Goal: Transaction & Acquisition: Purchase product/service

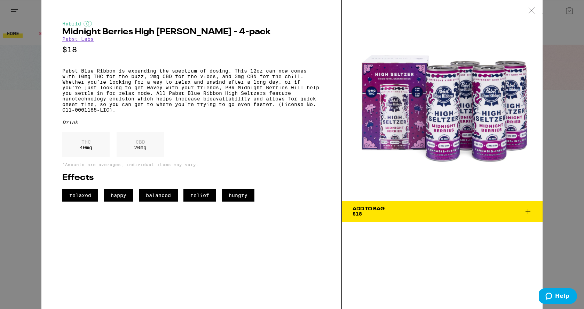
click at [36, 157] on div "Hybrid Midnight Berries High Seltzer - 4-pack Pabst Labs $18 Pabst Blue Ribbon …" at bounding box center [292, 154] width 584 height 309
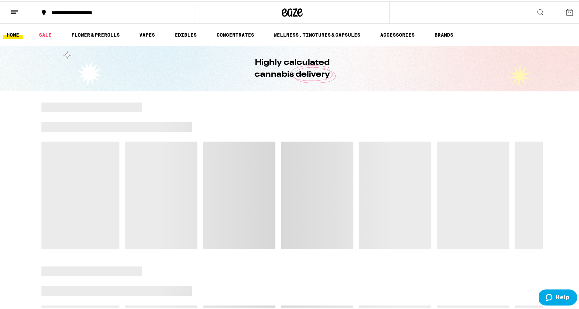
click at [566, 10] on icon at bounding box center [570, 11] width 8 height 8
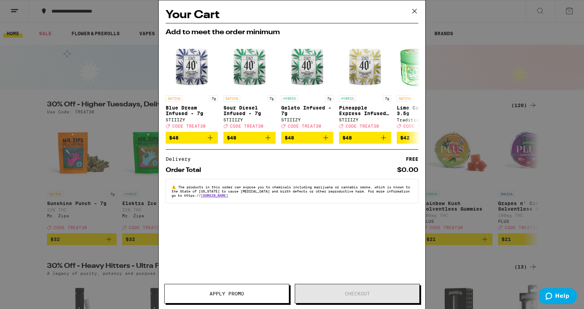
click at [468, 53] on div "Your Cart Add to meet the order minimum SATIVA 7g Blue Dream Infused - 7g STIII…" at bounding box center [292, 154] width 584 height 309
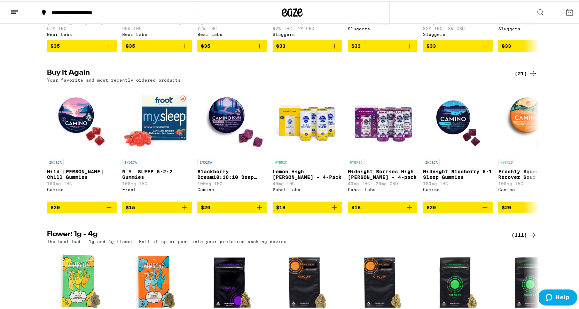
scroll to position [684, 0]
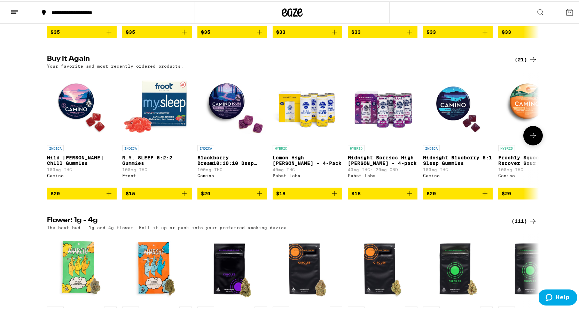
click at [409, 196] on icon "Add to bag" at bounding box center [410, 192] width 8 height 8
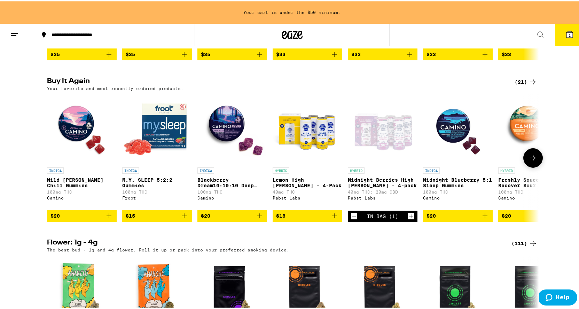
scroll to position [707, 0]
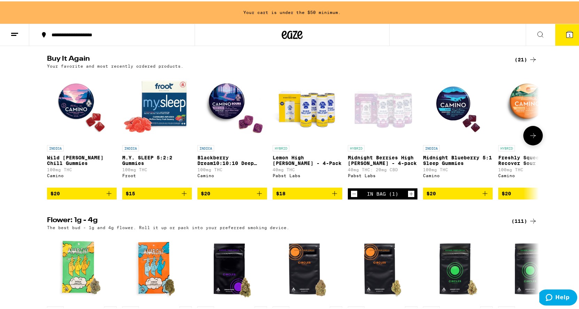
click at [408, 196] on icon "Increment" at bounding box center [411, 192] width 6 height 8
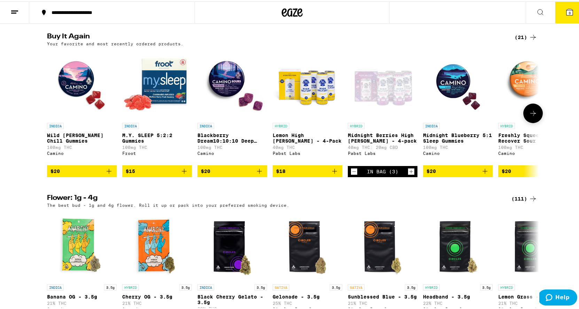
scroll to position [684, 0]
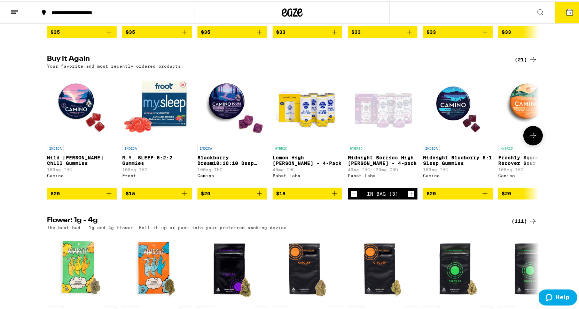
click at [408, 196] on icon "Increment" at bounding box center [411, 192] width 6 height 8
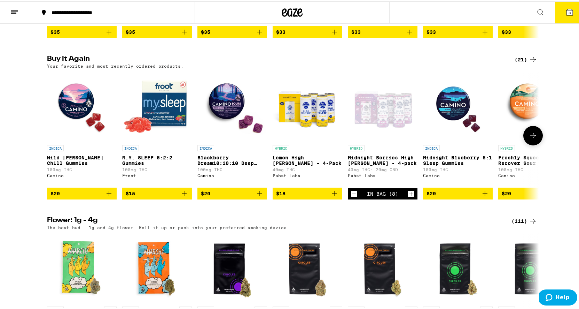
click at [408, 196] on icon "Increment" at bounding box center [411, 192] width 6 height 8
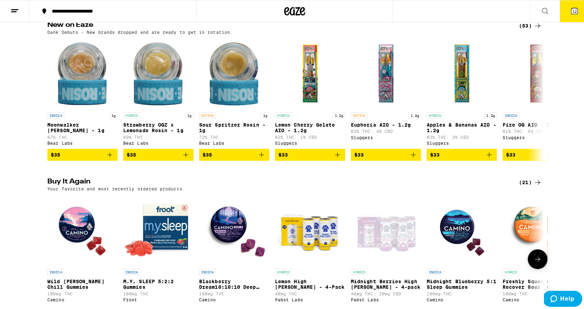
scroll to position [379, 0]
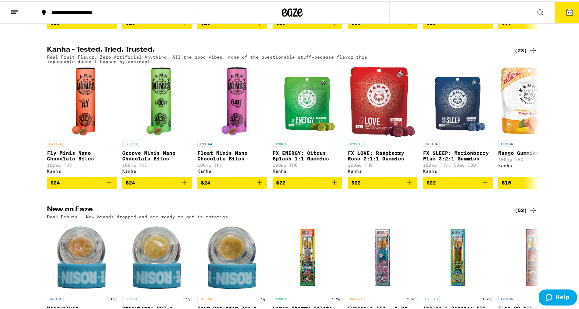
click at [571, 7] on button "12" at bounding box center [569, 11] width 29 height 22
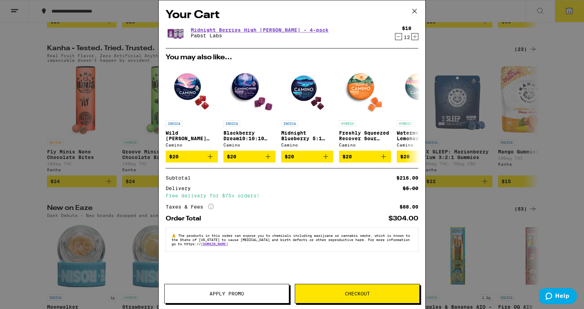
click at [365, 291] on span "Checkout" at bounding box center [357, 293] width 25 height 5
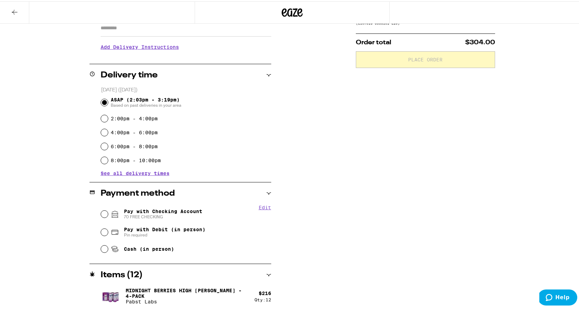
scroll to position [133, 0]
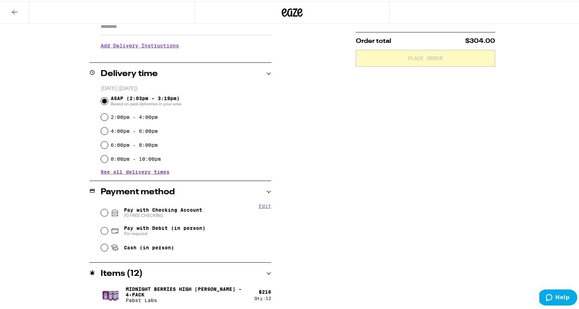
click at [127, 209] on span "Pay with Checking Account 70 FREE CHECKING" at bounding box center [163, 211] width 78 height 11
click at [108, 209] on input "Pay with Checking Account 70 FREE CHECKING" at bounding box center [104, 211] width 7 height 7
radio input "true"
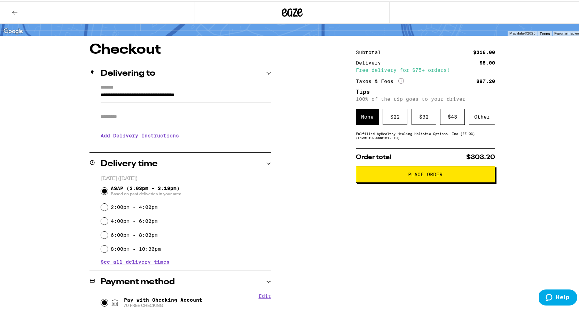
scroll to position [0, 0]
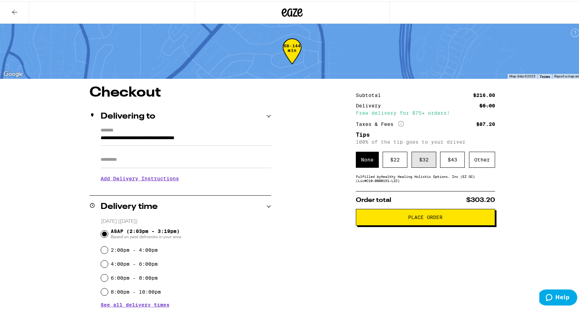
click at [420, 161] on div "$ 32" at bounding box center [424, 158] width 25 height 16
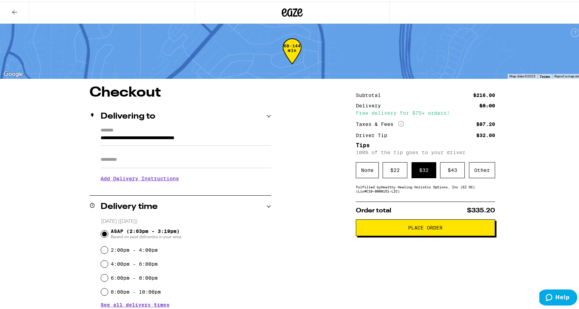
click at [395, 227] on span "Place Order" at bounding box center [425, 226] width 127 height 5
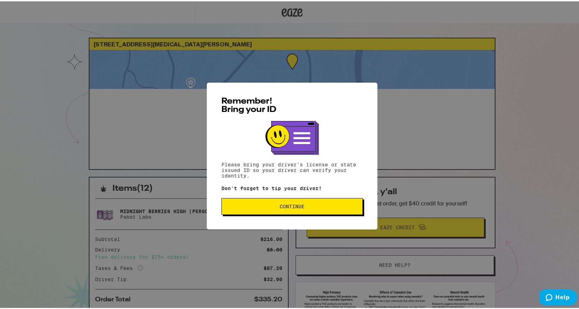
click at [250, 203] on button "Continue" at bounding box center [292, 204] width 141 height 17
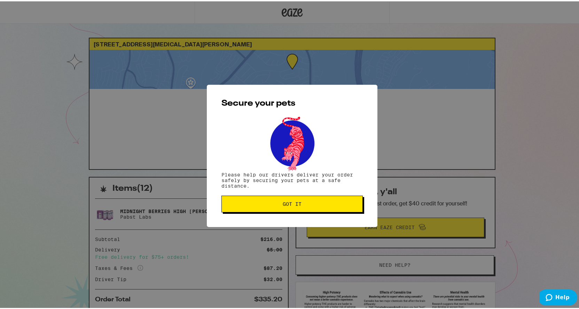
click at [251, 203] on span "Got it" at bounding box center [292, 202] width 130 height 5
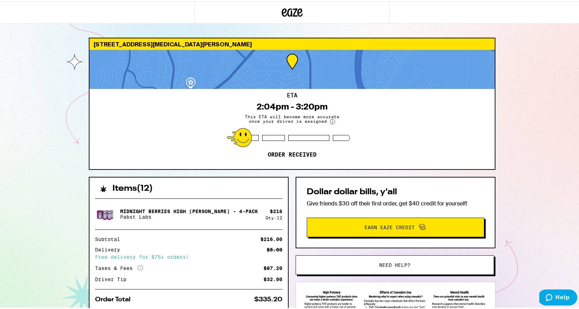
click at [156, 138] on div "ETA 2:04pm - 3:20pm This ETA will become more accurate once your driver is assi…" at bounding box center [292, 127] width 405 height 80
click at [533, 58] on div "[GEOGRAPHIC_DATA][MEDICAL_DATA][PERSON_NAME] ETA 2:04pm - 3:20pm This ETA will …" at bounding box center [292, 190] width 584 height 380
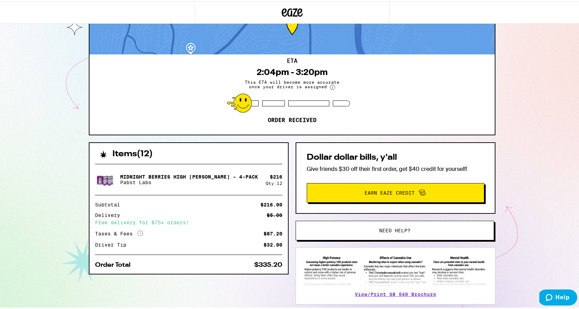
scroll to position [72, 0]
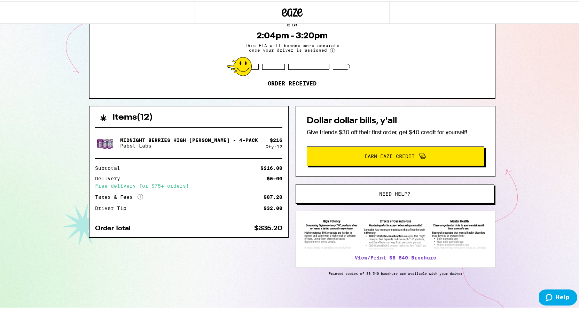
click at [104, 138] on img at bounding box center [105, 142] width 20 height 20
click at [131, 141] on p "Pabst Labs" at bounding box center [189, 144] width 138 height 6
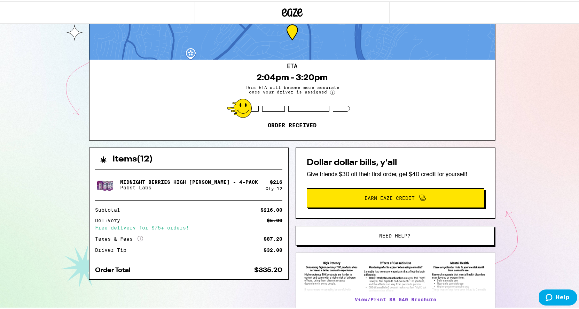
scroll to position [0, 0]
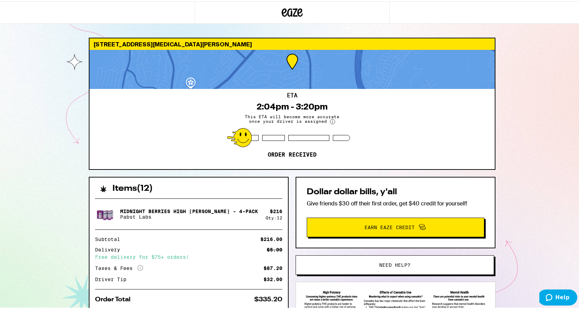
click at [282, 10] on icon at bounding box center [284, 11] width 5 height 8
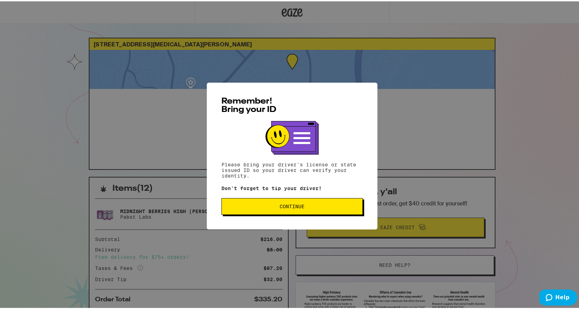
click at [269, 212] on button "Continue" at bounding box center [292, 204] width 141 height 17
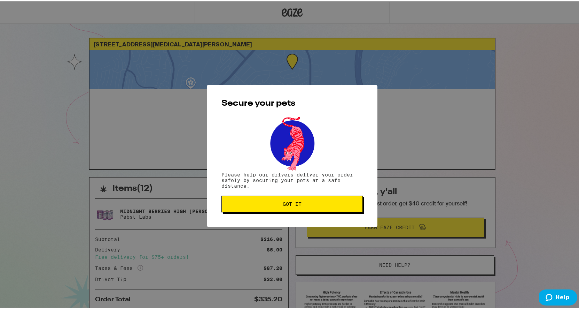
click at [269, 208] on button "Got it" at bounding box center [292, 202] width 141 height 17
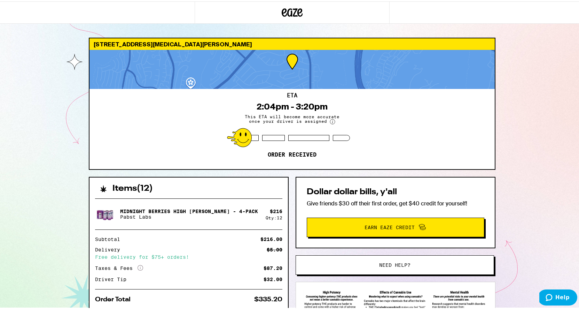
click at [273, 106] on div "2:04pm - 3:20pm" at bounding box center [292, 105] width 71 height 10
